Goal: Task Accomplishment & Management: Use online tool/utility

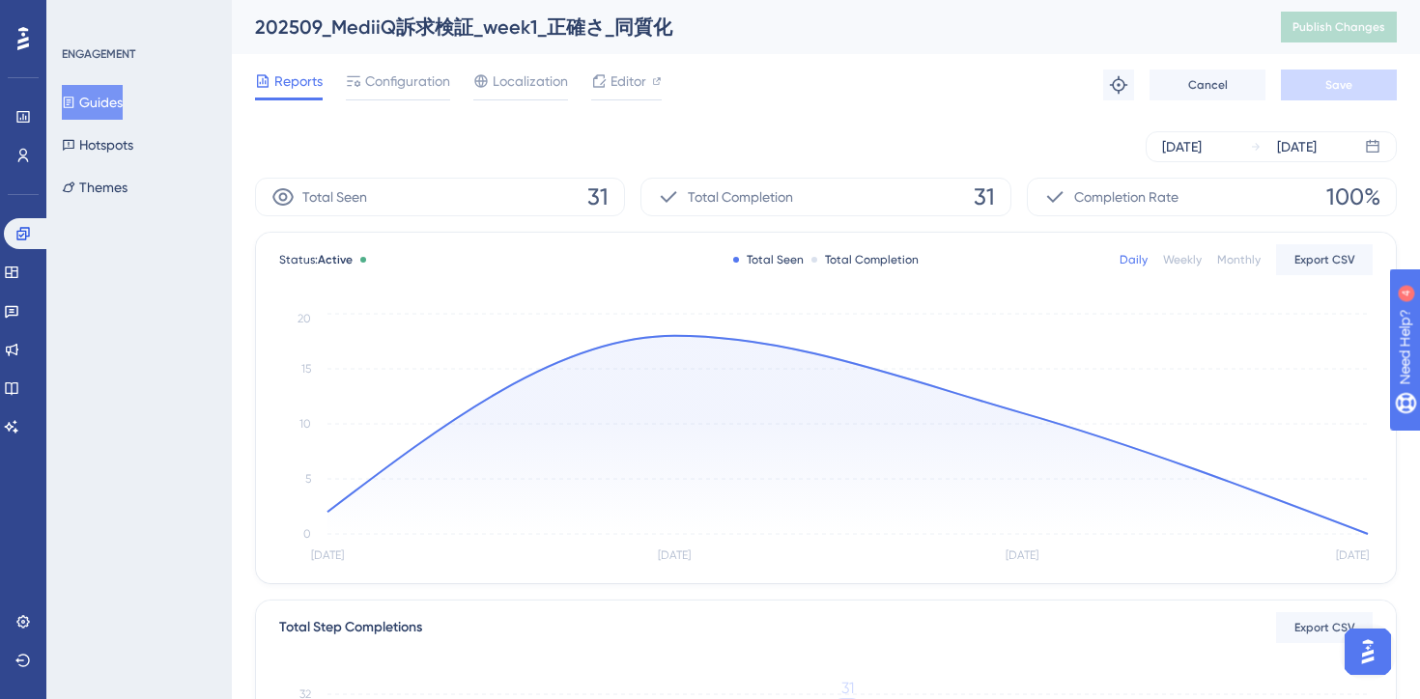
click at [123, 110] on button "Guides" at bounding box center [92, 102] width 61 height 35
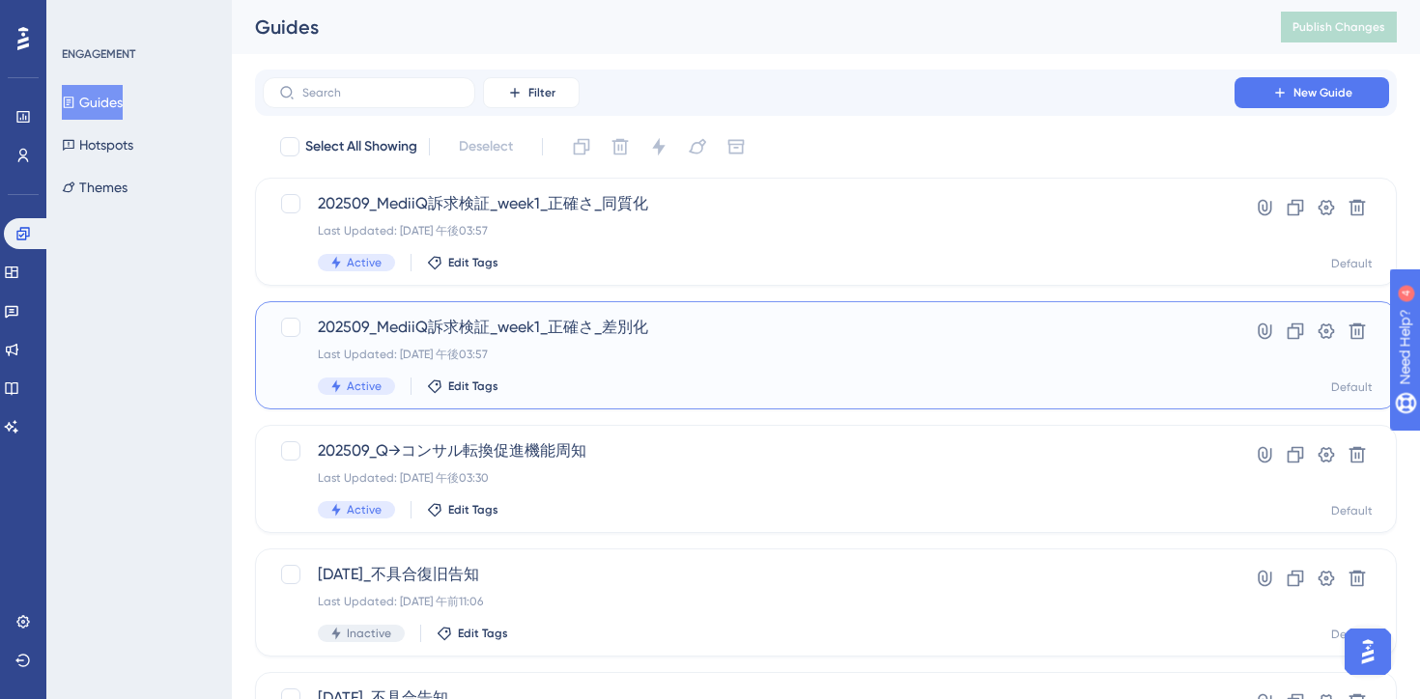
click at [633, 353] on div "Last Updated: [DATE] 午後03:57" at bounding box center [749, 354] width 862 height 15
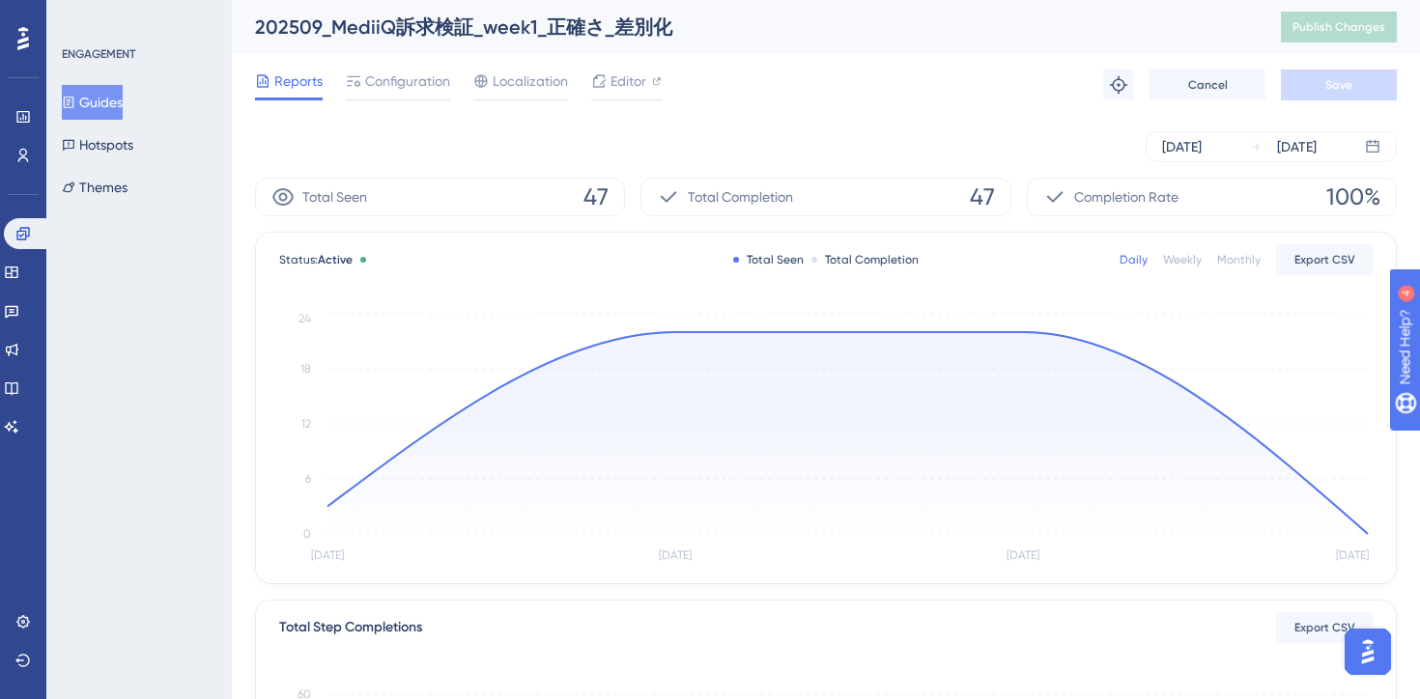
click at [658, 155] on div "[DATE] [DATE]" at bounding box center [826, 146] width 1142 height 31
click at [123, 101] on button "Guides" at bounding box center [92, 102] width 61 height 35
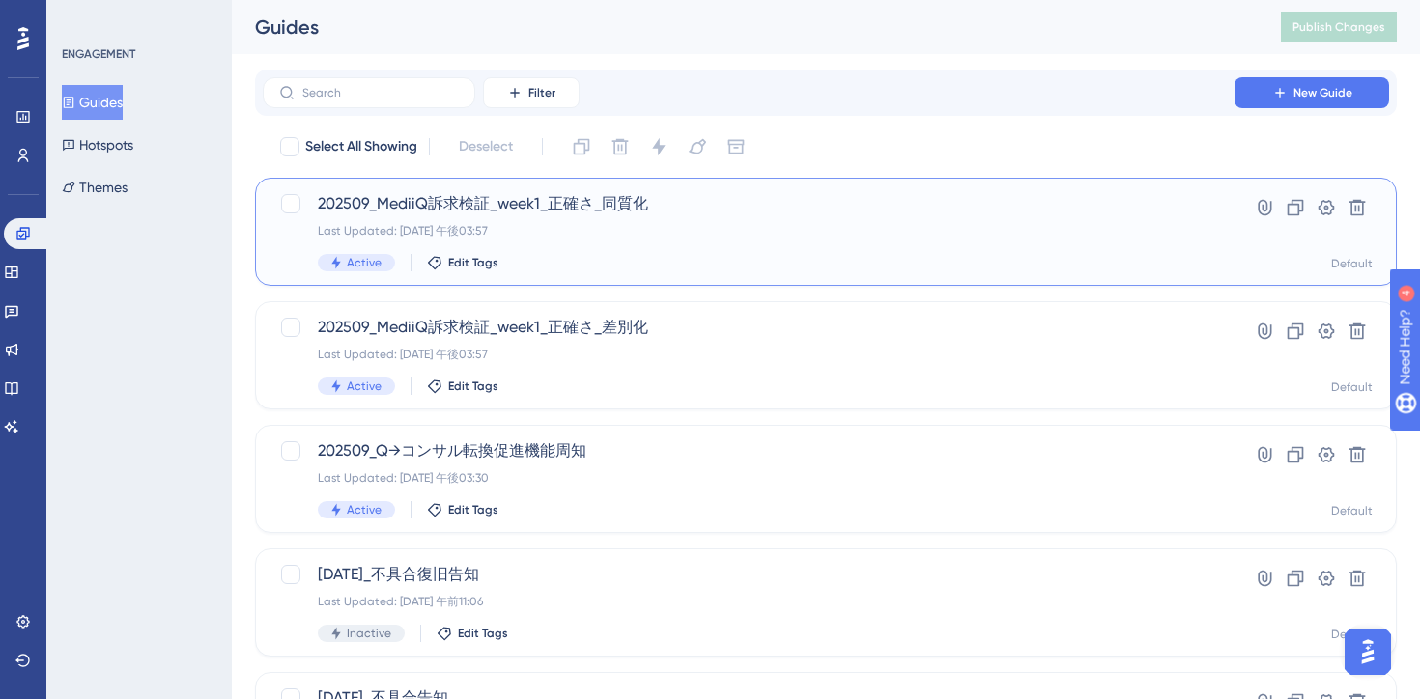
click at [642, 264] on div "Active Edit Tags" at bounding box center [749, 262] width 862 height 17
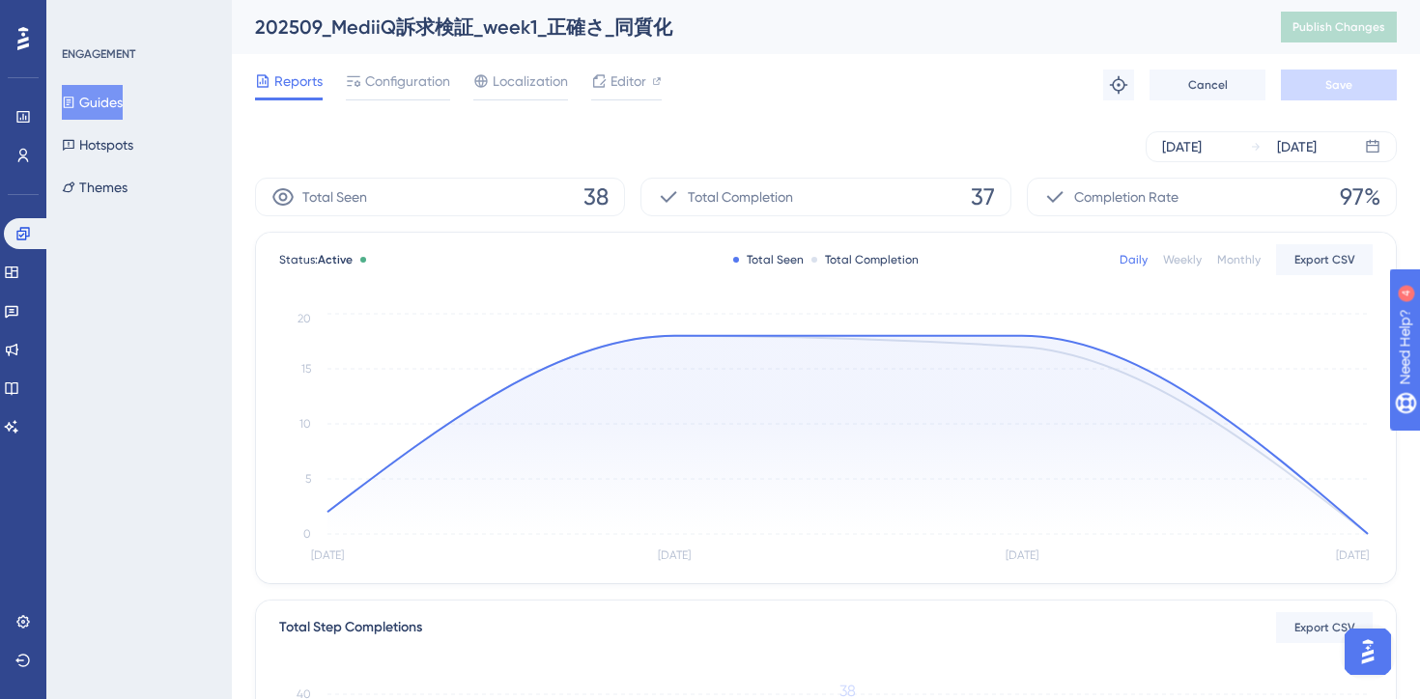
click at [123, 100] on button "Guides" at bounding box center [92, 102] width 61 height 35
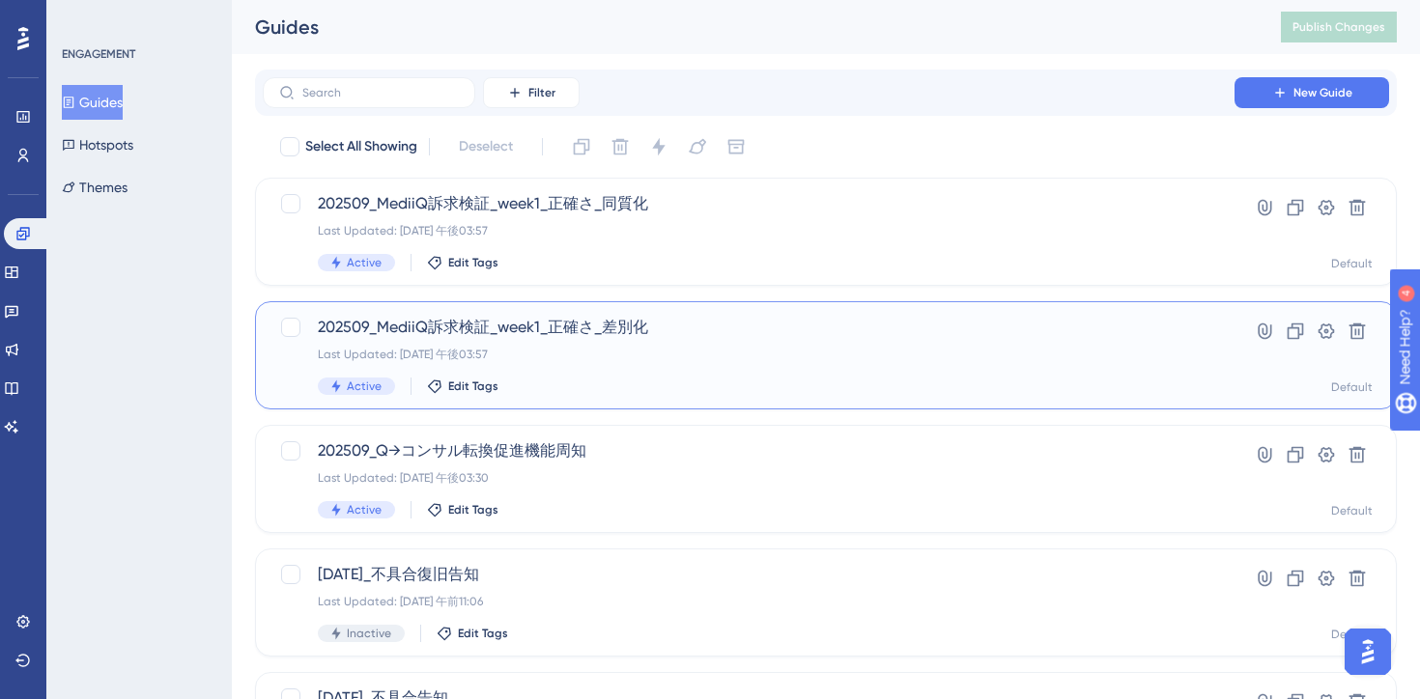
click at [707, 367] on div "202509_MediiQ訴求検証_week1_正確さ_差別化 Last Updated: [DATE] 午後03:57 Active Edit Tags" at bounding box center [749, 355] width 862 height 79
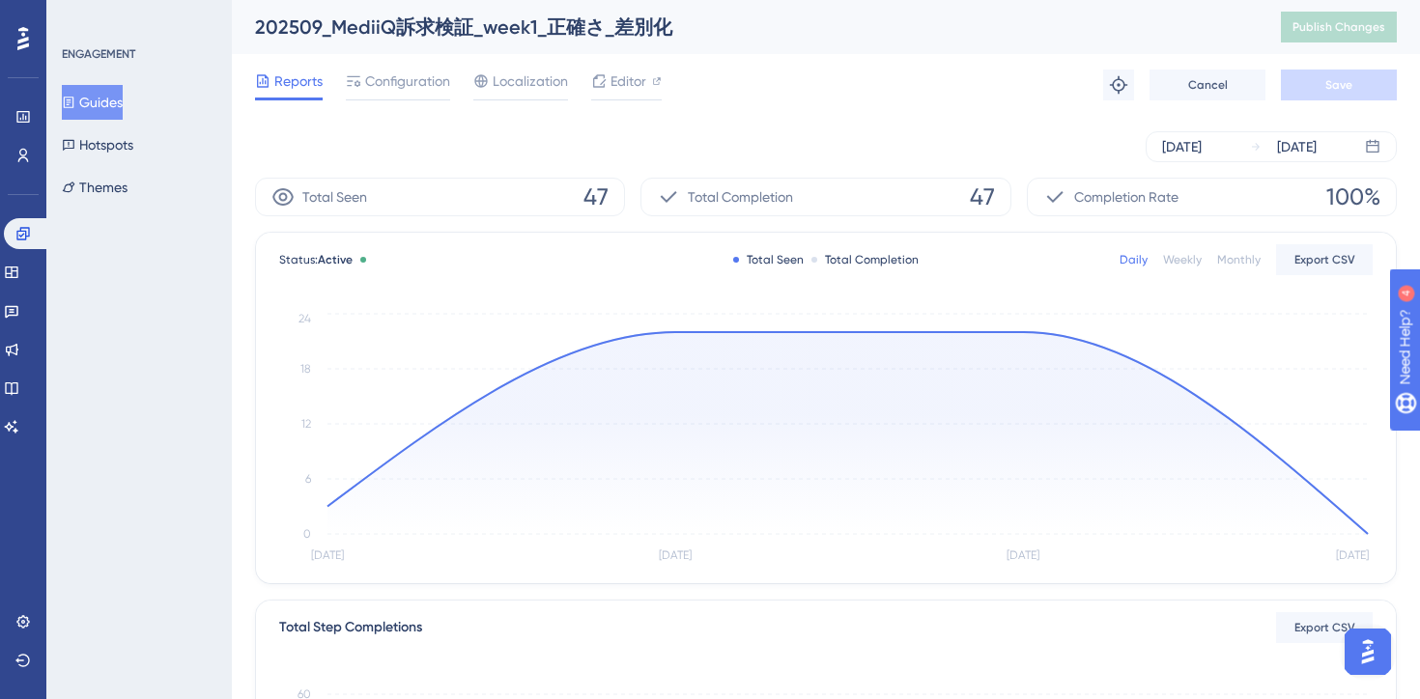
click at [123, 96] on button "Guides" at bounding box center [92, 102] width 61 height 35
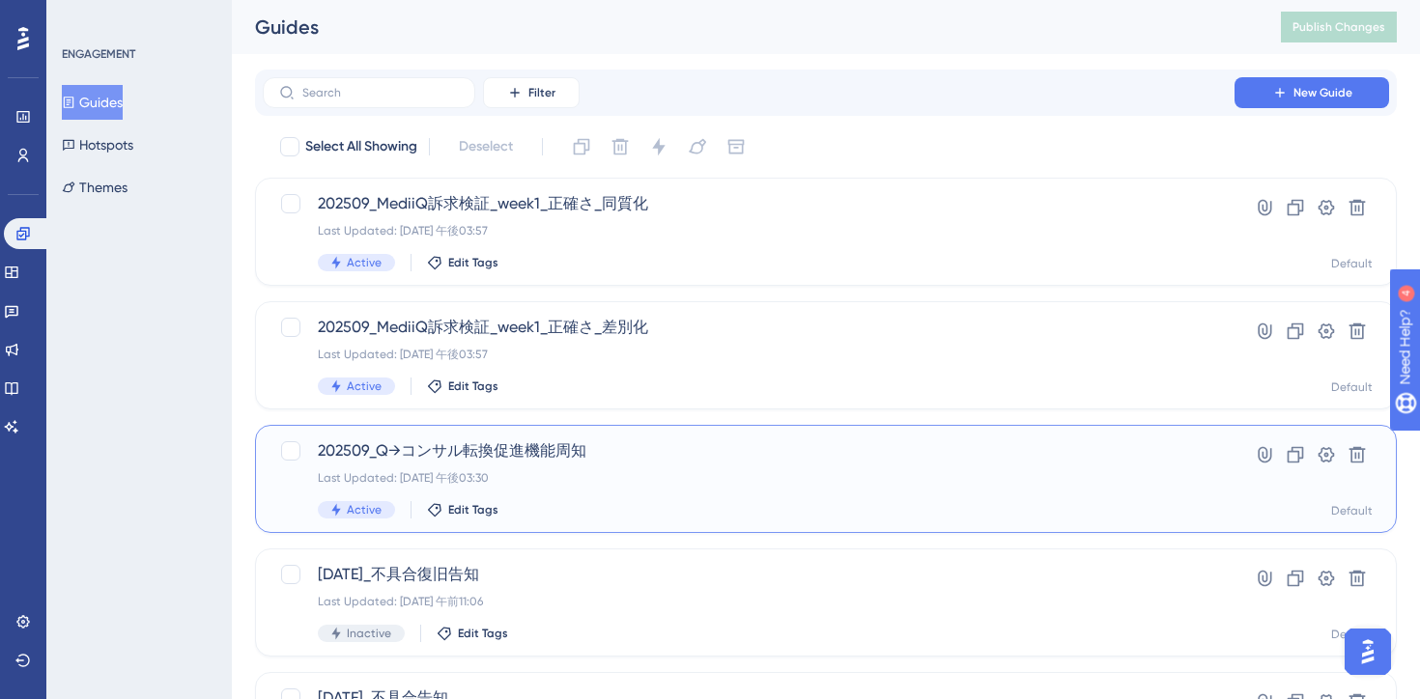
click at [628, 470] on div "Last Updated: [DATE] 午後03:30" at bounding box center [749, 477] width 862 height 15
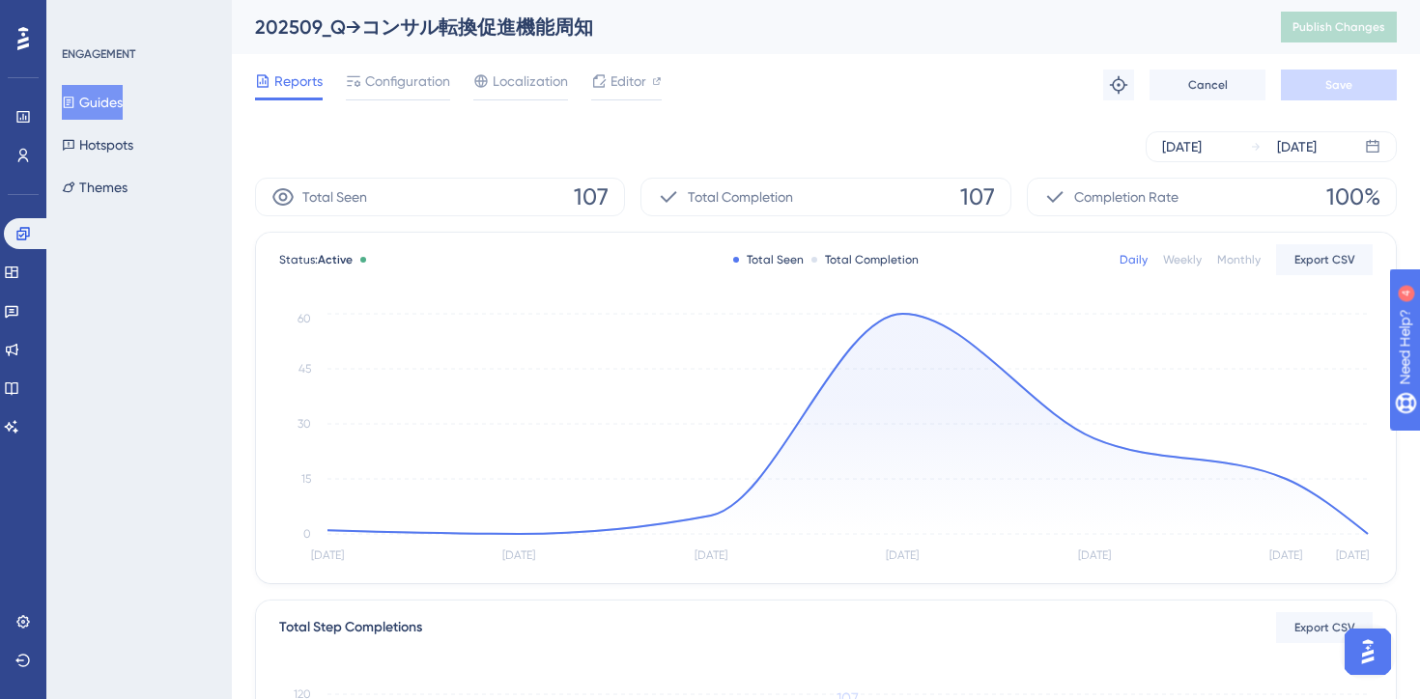
click at [123, 97] on button "Guides" at bounding box center [92, 102] width 61 height 35
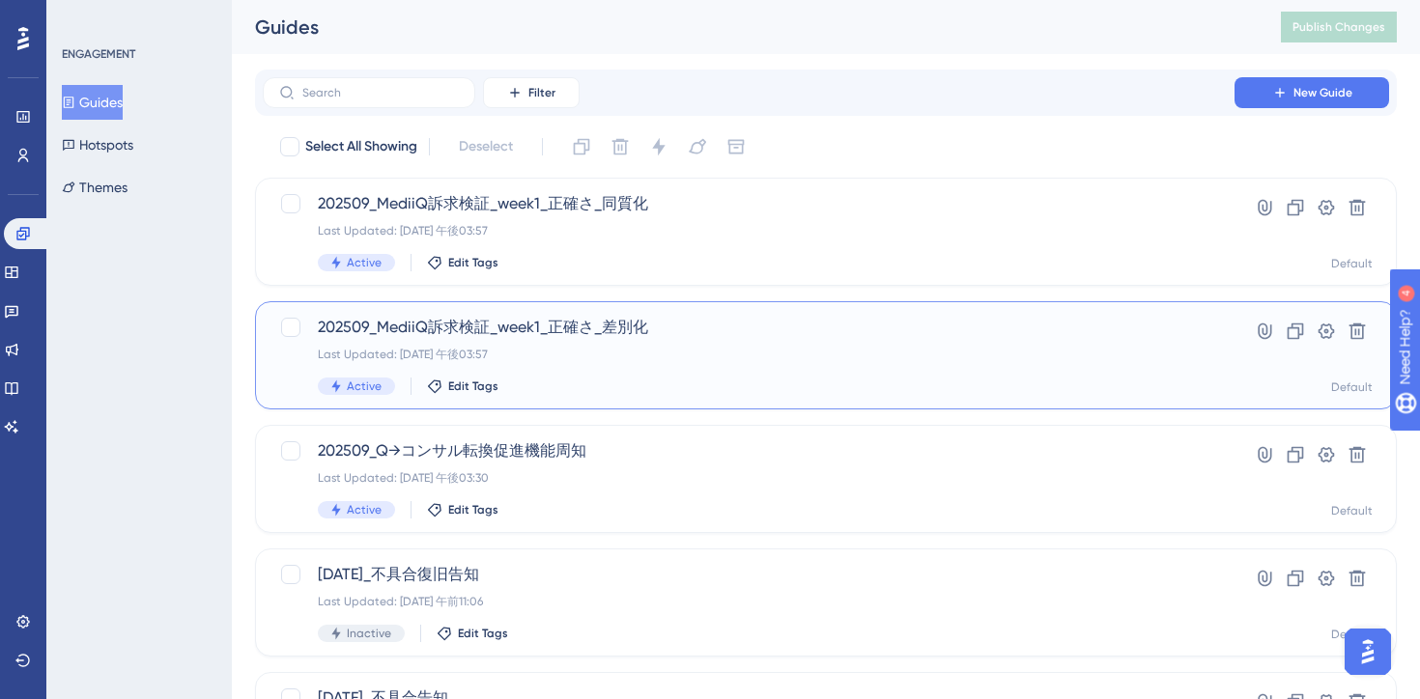
click at [710, 338] on span "202509_MediiQ訴求検証_week1_正確さ_差別化" at bounding box center [749, 327] width 862 height 23
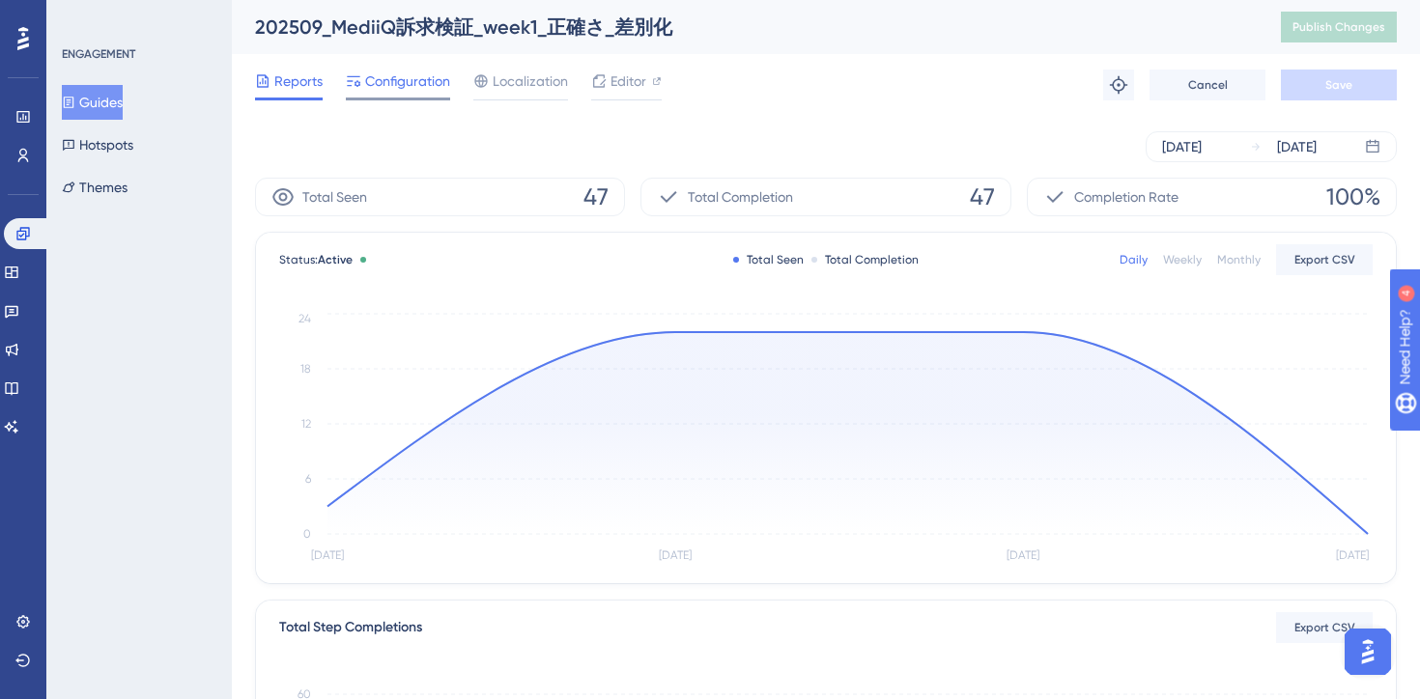
click at [425, 88] on span "Configuration" at bounding box center [407, 81] width 85 height 23
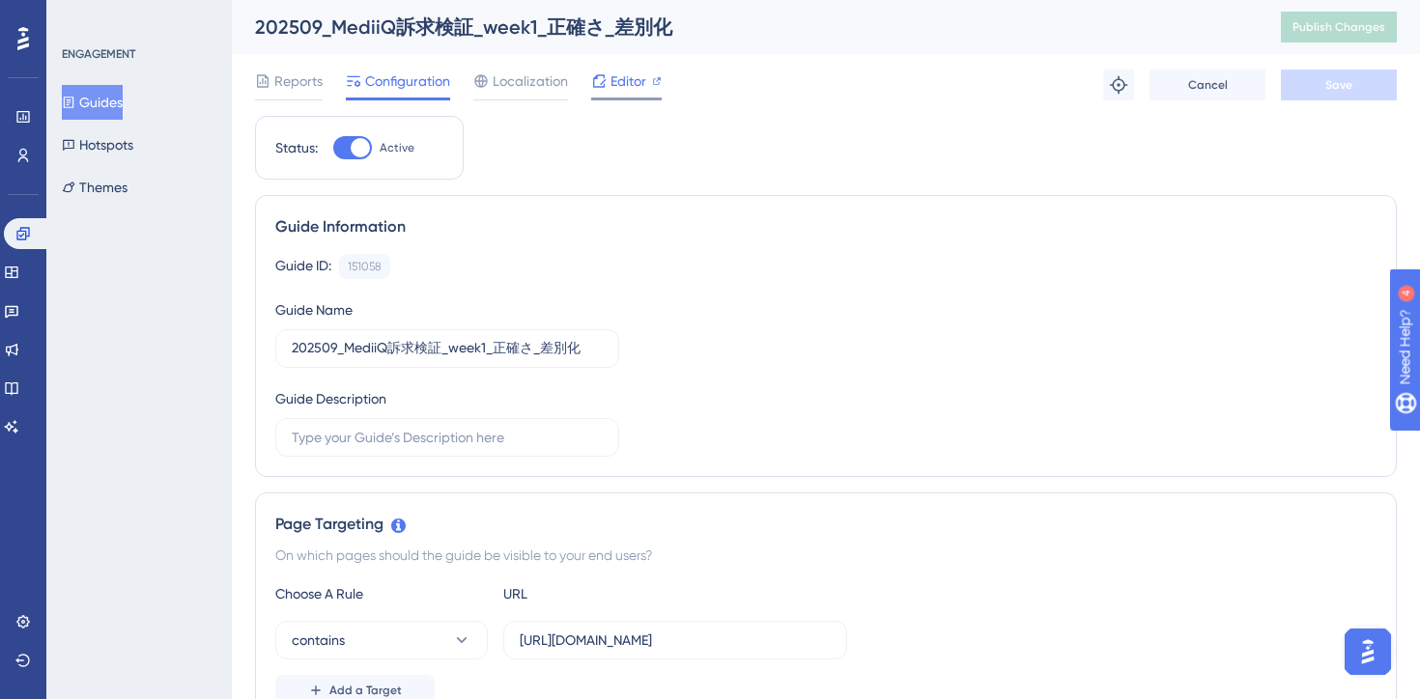
click at [615, 81] on span "Editor" at bounding box center [629, 81] width 36 height 23
click at [626, 198] on div "Guide Information Guide ID: 151058 Copy Guide Name 202509_MediiQ訴求検証_week1_正確さ_…" at bounding box center [826, 336] width 1142 height 282
click at [123, 104] on button "Guides" at bounding box center [92, 102] width 61 height 35
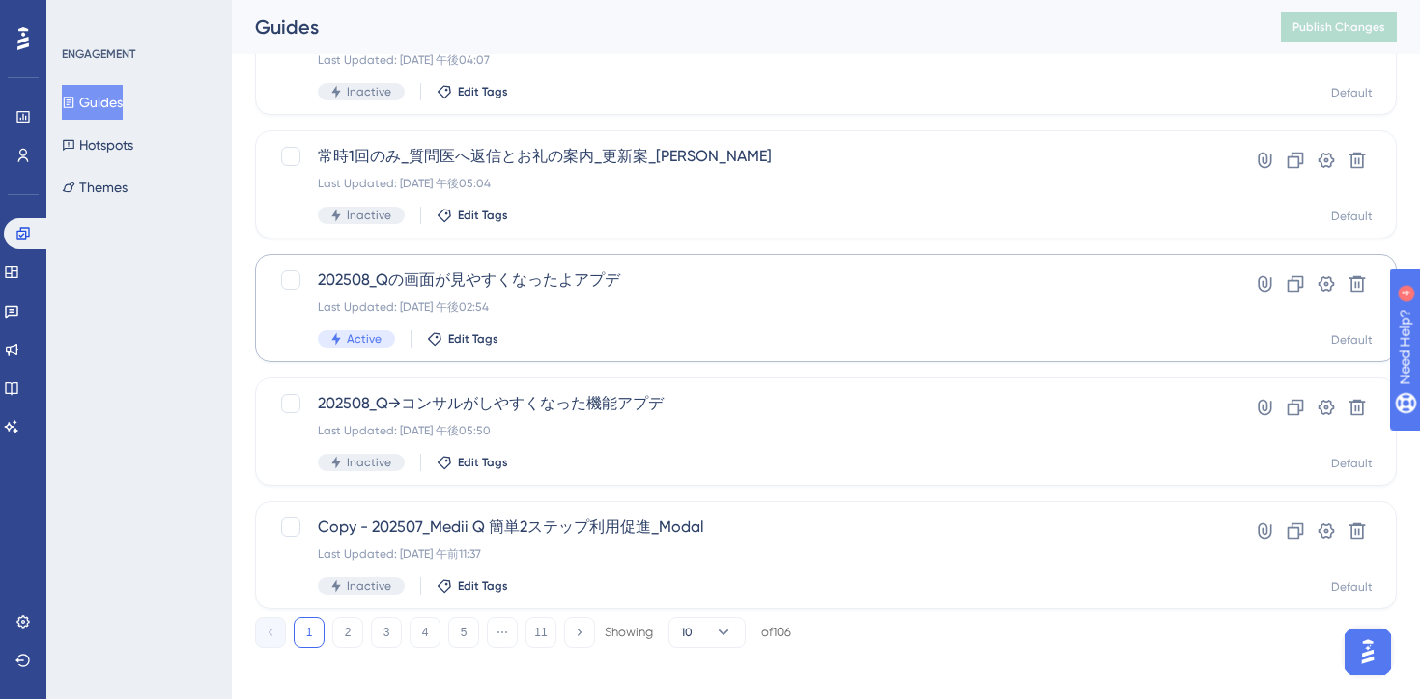
scroll to position [800, 0]
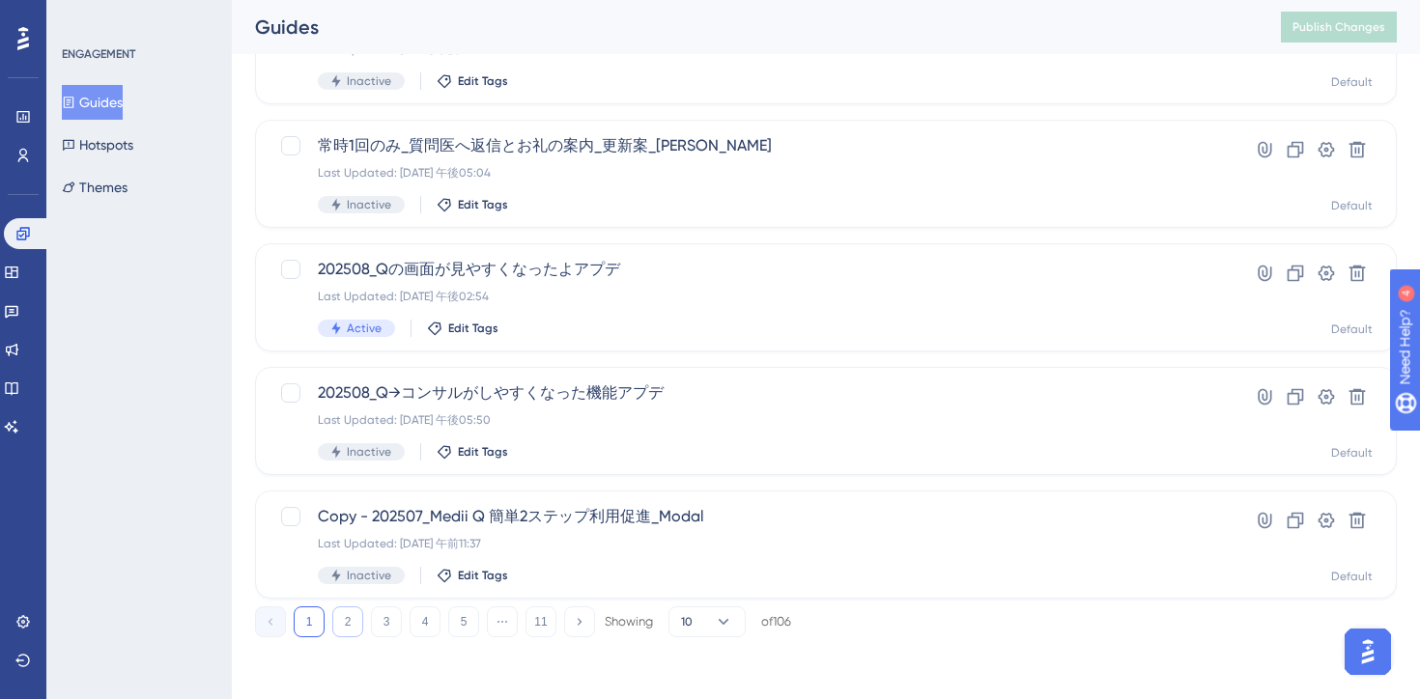
click at [346, 628] on button "2" at bounding box center [347, 622] width 31 height 31
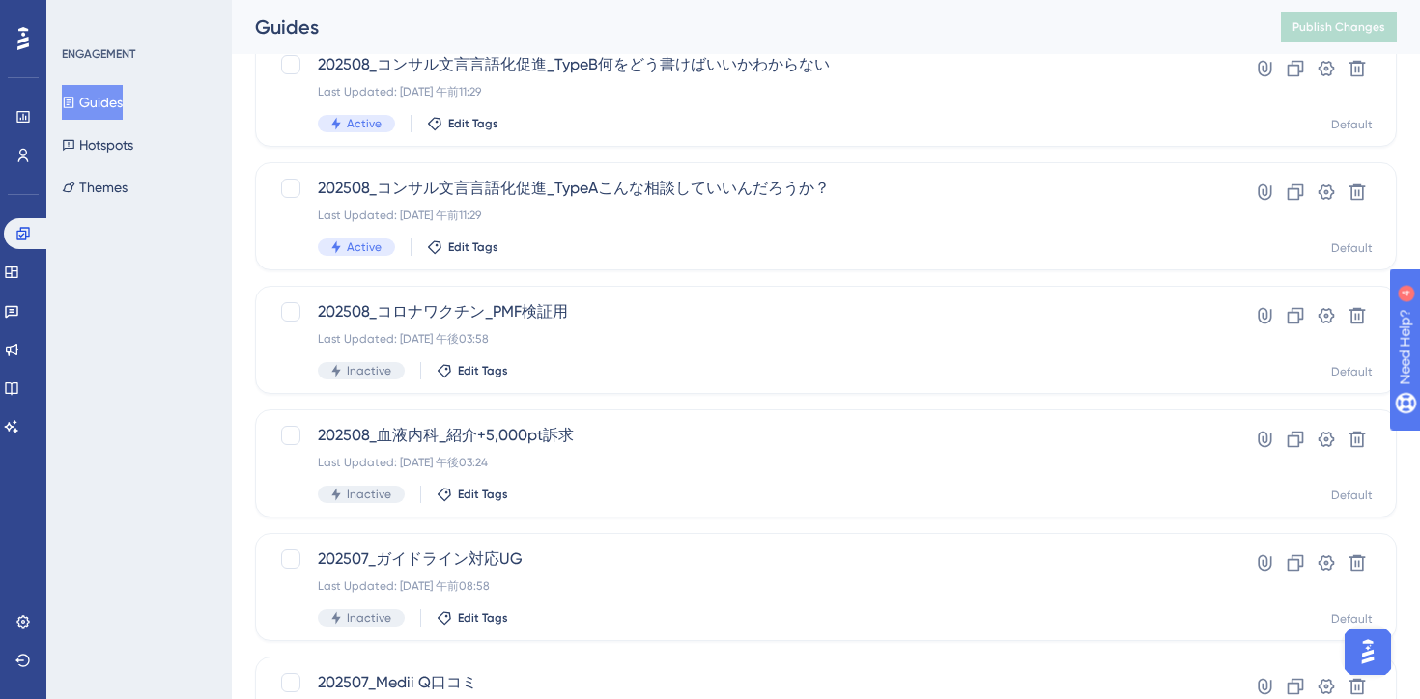
scroll to position [0, 0]
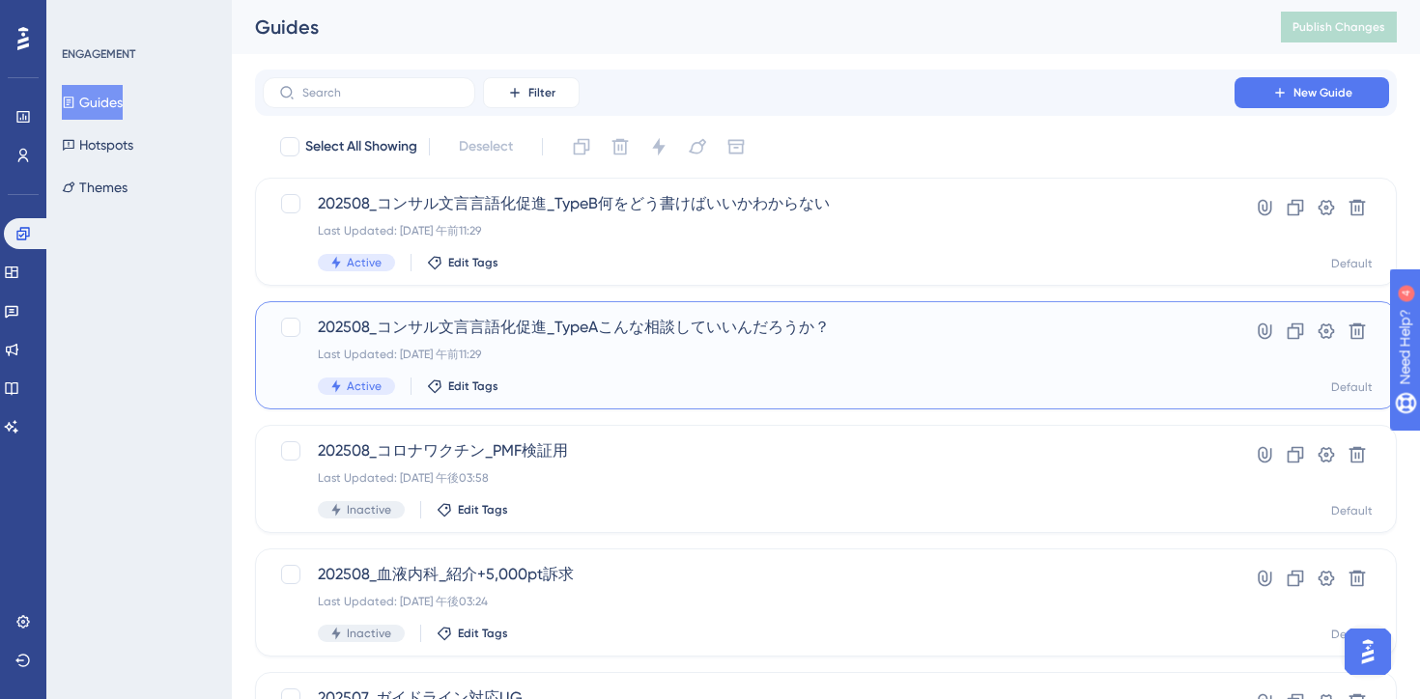
click at [702, 385] on div "Active Edit Tags" at bounding box center [749, 386] width 862 height 17
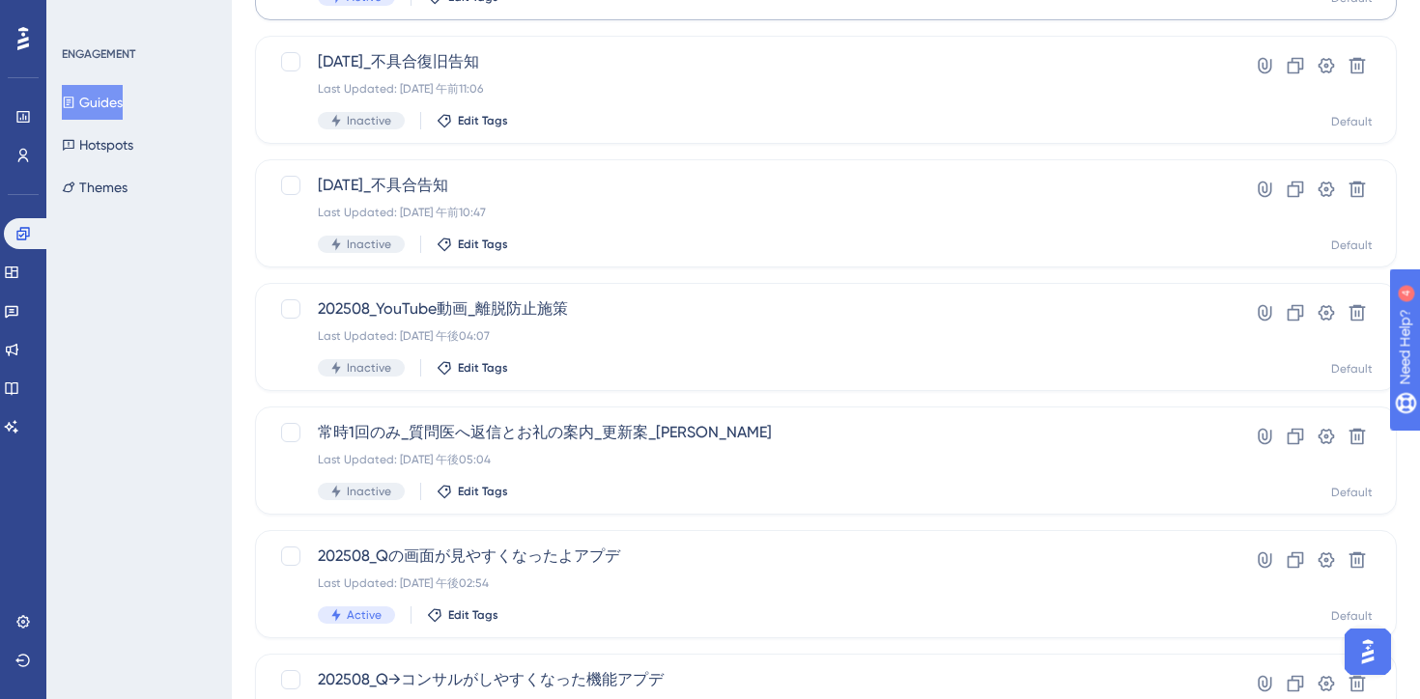
scroll to position [800, 0]
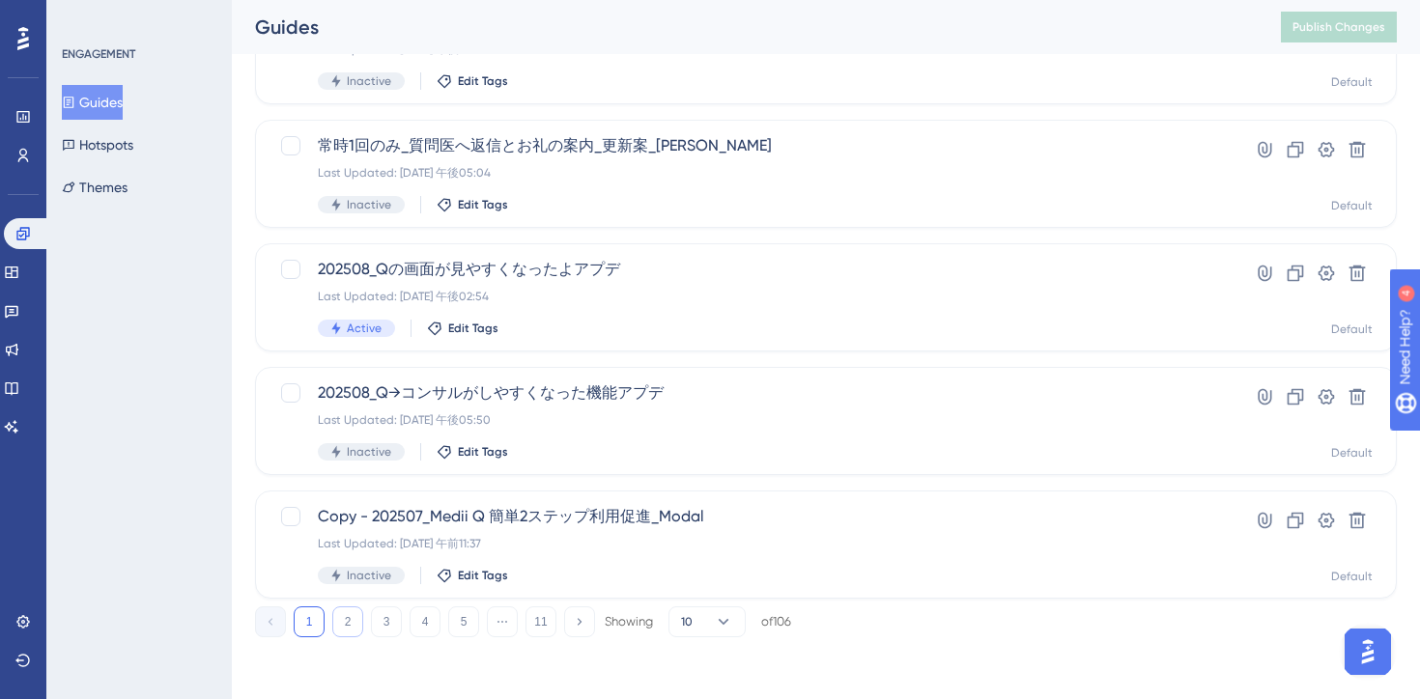
click at [354, 617] on button "2" at bounding box center [347, 622] width 31 height 31
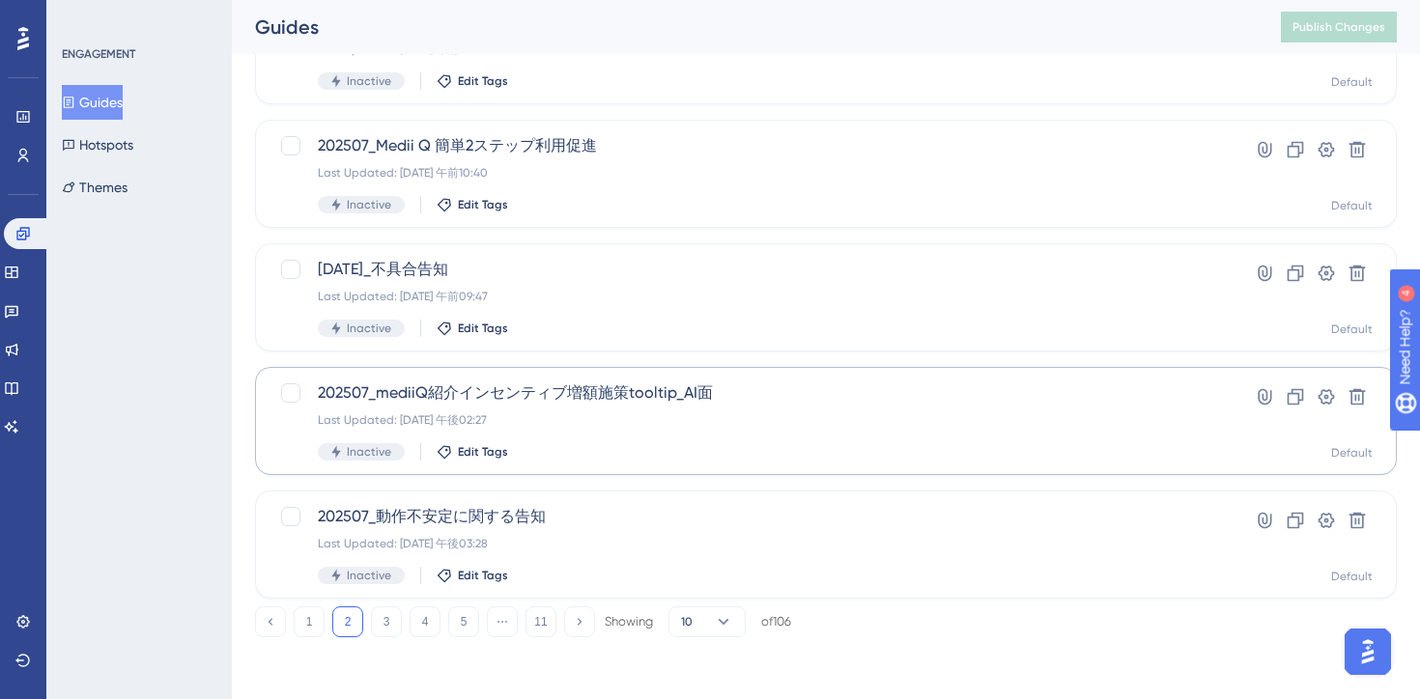
scroll to position [0, 0]
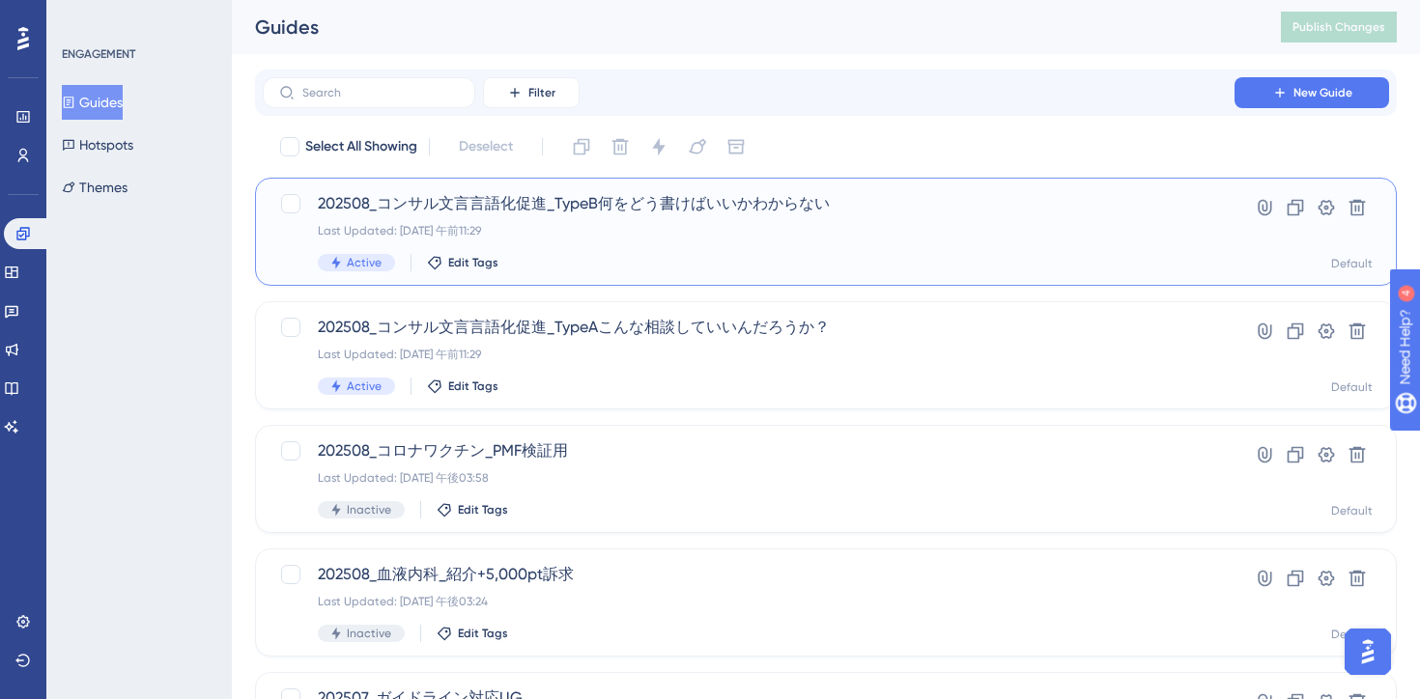
click at [583, 221] on div "202508_コンサル文言言語化促進_TypeB何をどう書けばいいかわからない Last Updated: [DATE] 午前11:29 Active Edi…" at bounding box center [749, 231] width 862 height 79
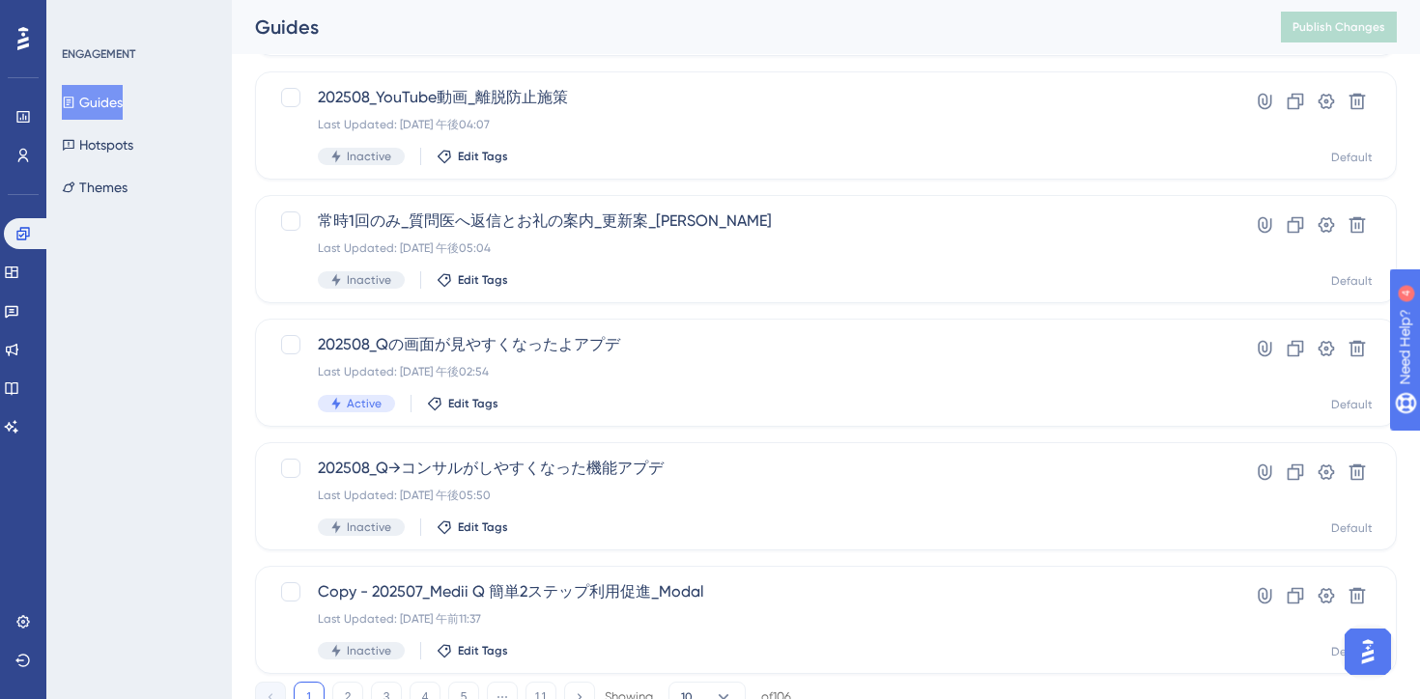
scroll to position [800, 0]
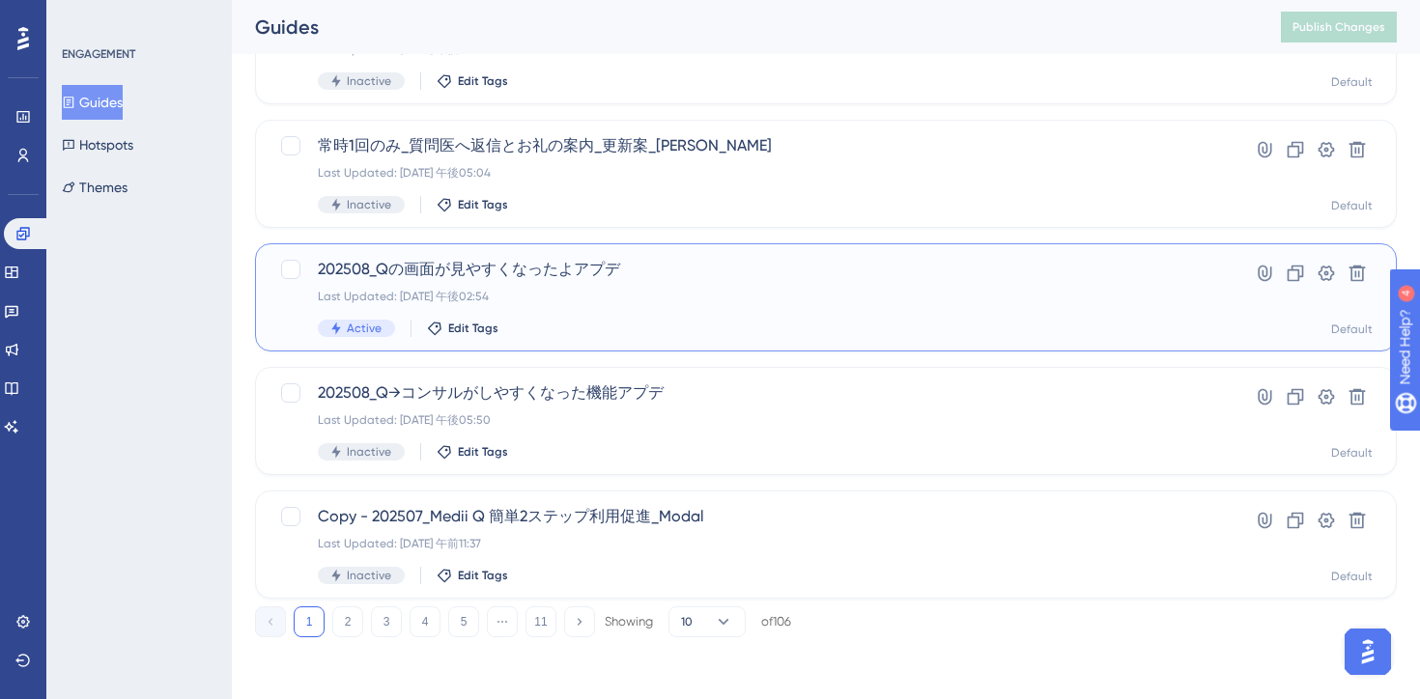
click at [649, 315] on div "202508_Qの画面が見やすくなったよアプデ Last Updated: [DATE] 午後02:54 Active Edit Tags" at bounding box center [749, 297] width 862 height 79
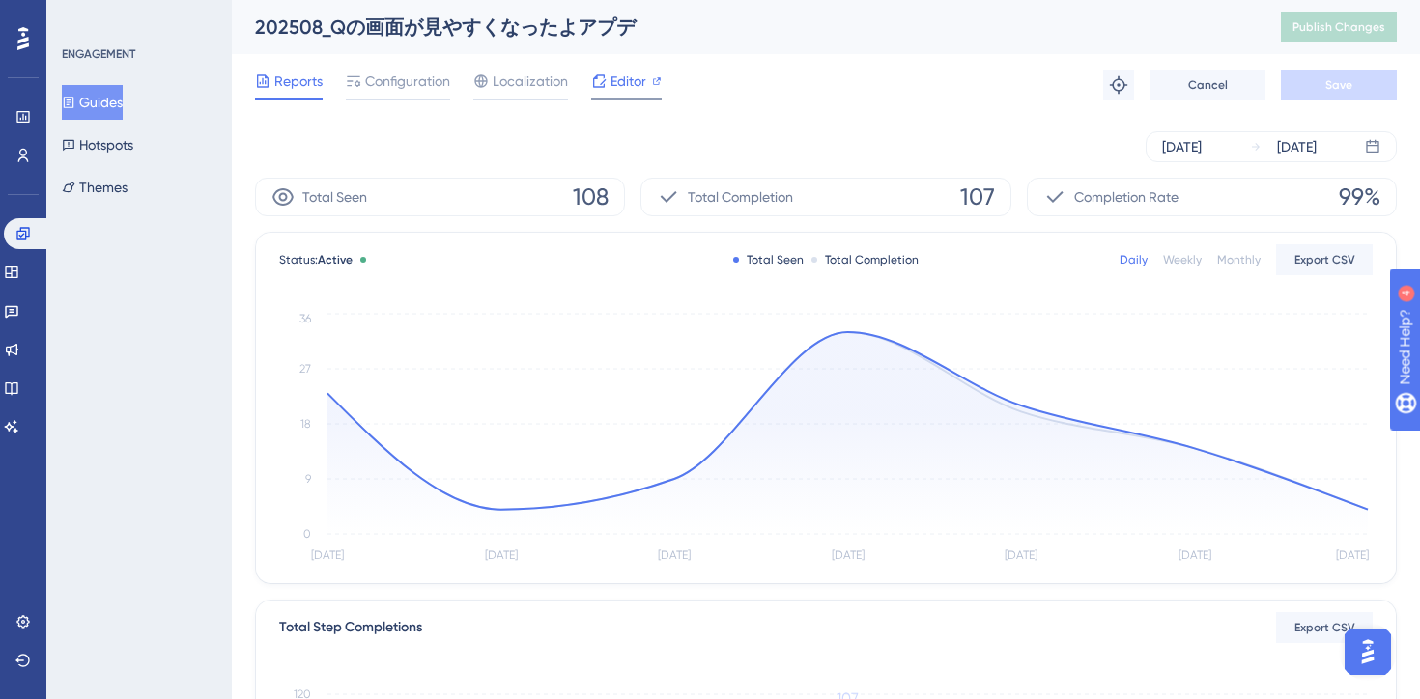
click at [626, 81] on span "Editor" at bounding box center [629, 81] width 36 height 23
